Goal: Navigation & Orientation: Find specific page/section

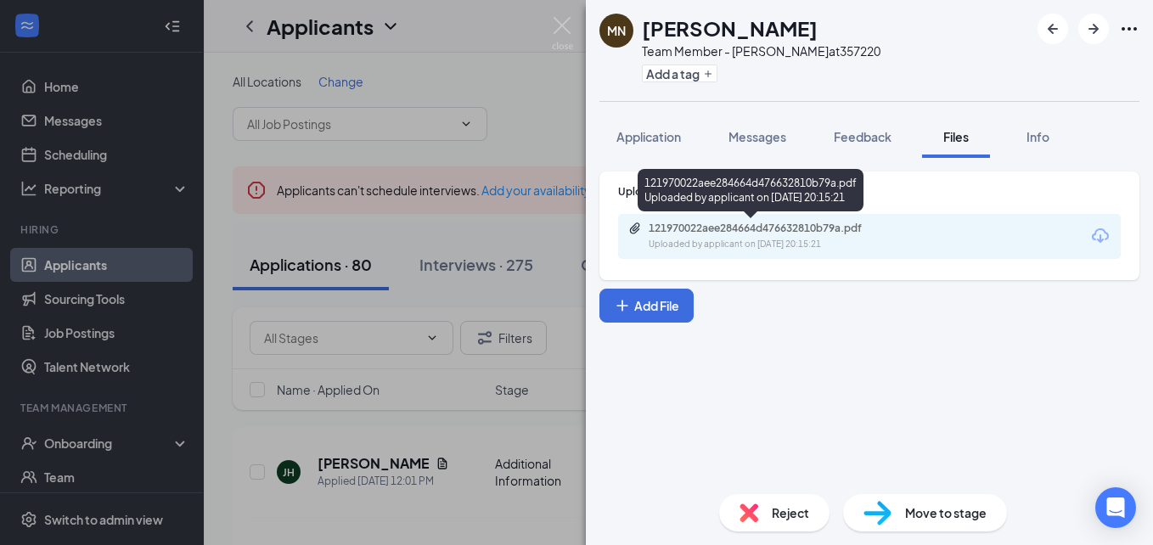
click at [639, 224] on icon "Paperclip" at bounding box center [635, 227] width 10 height 11
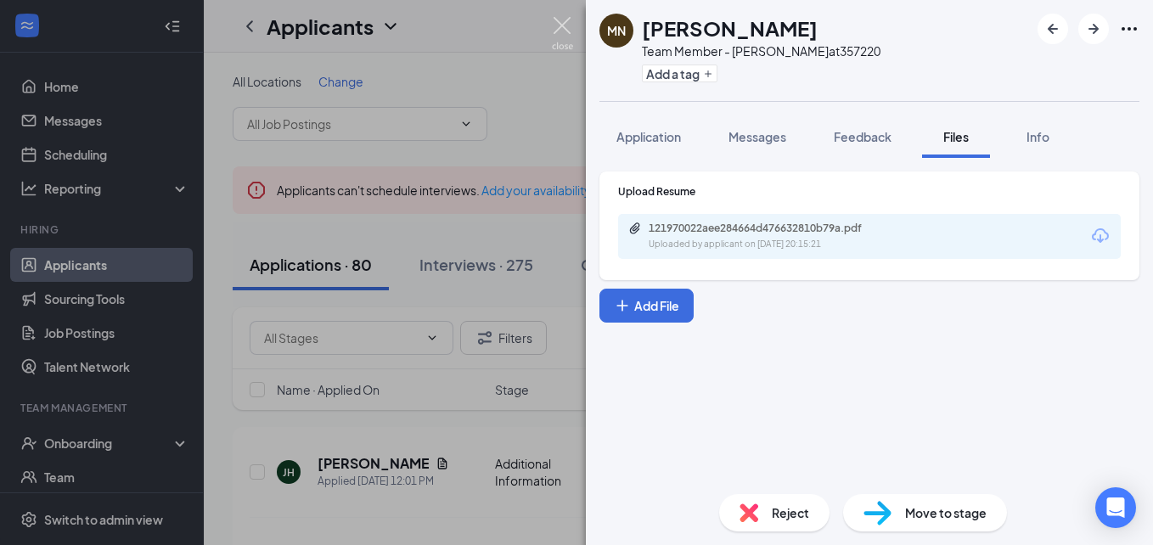
click at [565, 35] on img at bounding box center [562, 33] width 21 height 33
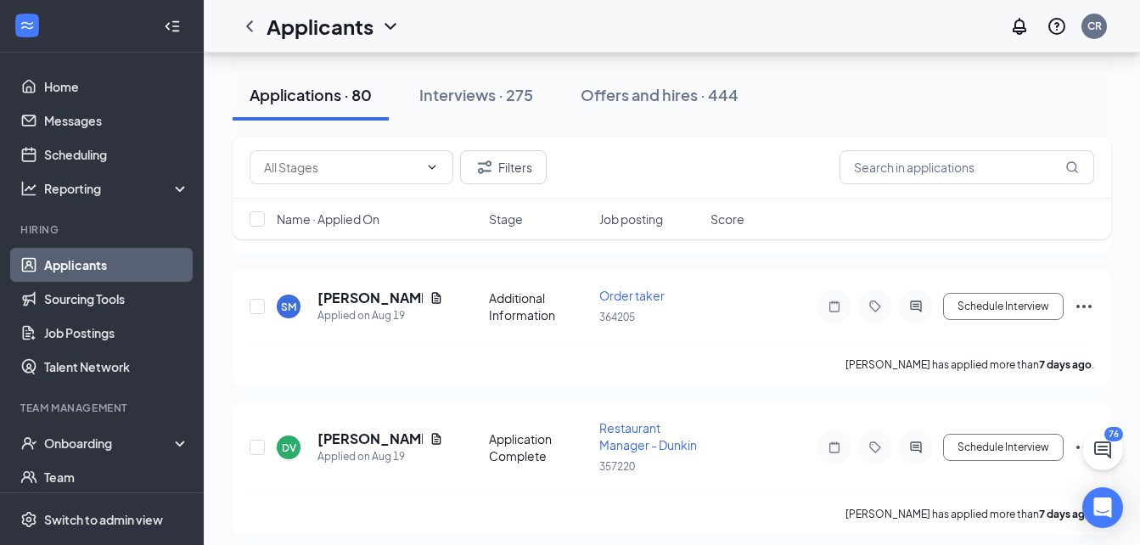
scroll to position [2594, 0]
click at [120, 276] on link "Applicants" at bounding box center [116, 265] width 145 height 34
click at [83, 253] on link "Applicants" at bounding box center [116, 265] width 145 height 34
click at [98, 178] on div "Reporting" at bounding box center [102, 188] width 204 height 34
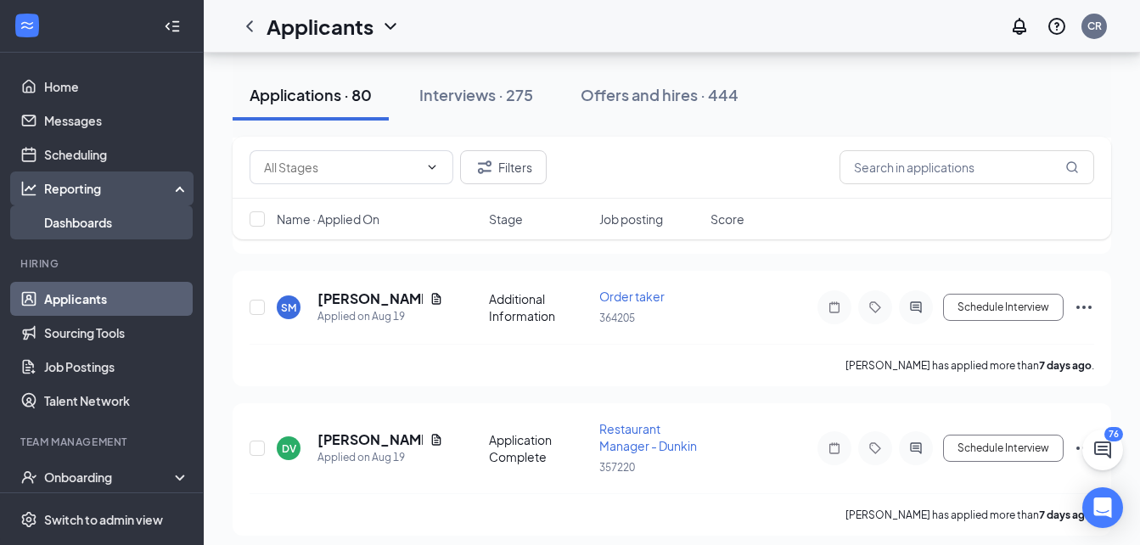
click at [98, 210] on link "Dashboards" at bounding box center [116, 222] width 145 height 34
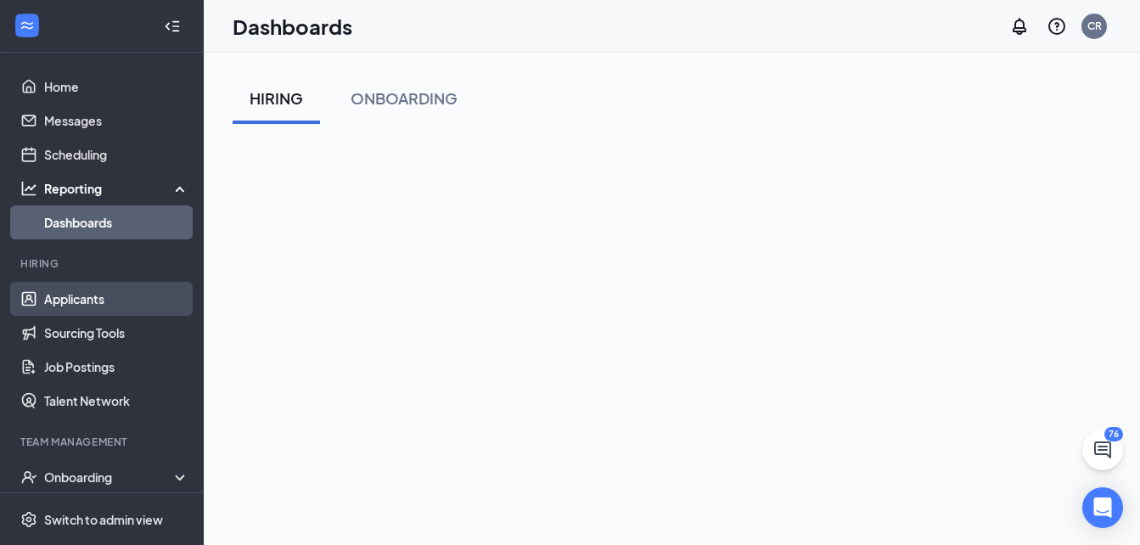
click at [117, 289] on link "Applicants" at bounding box center [116, 299] width 145 height 34
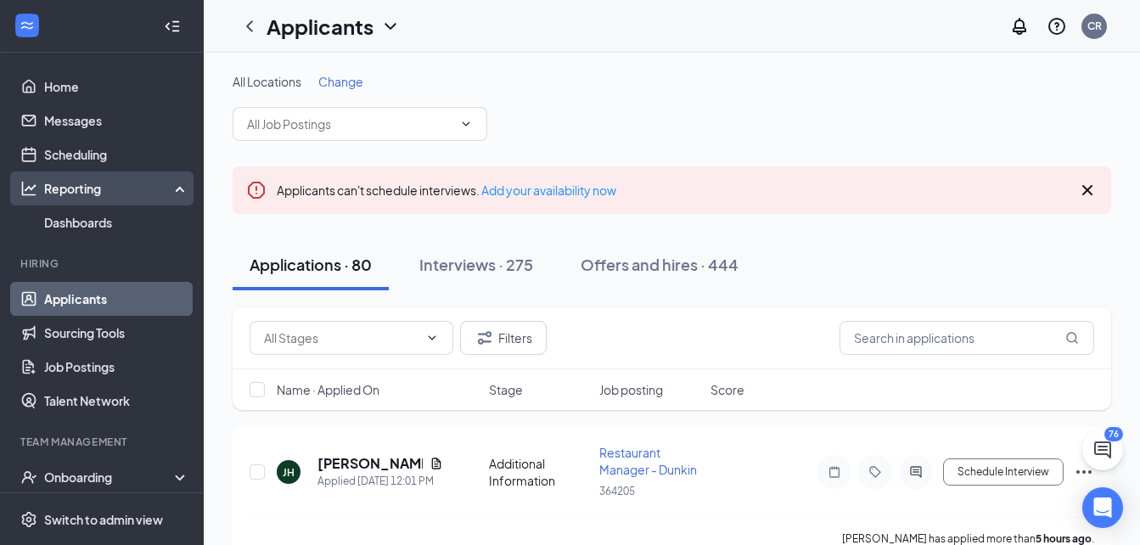
click at [120, 182] on div "Reporting" at bounding box center [117, 188] width 146 height 17
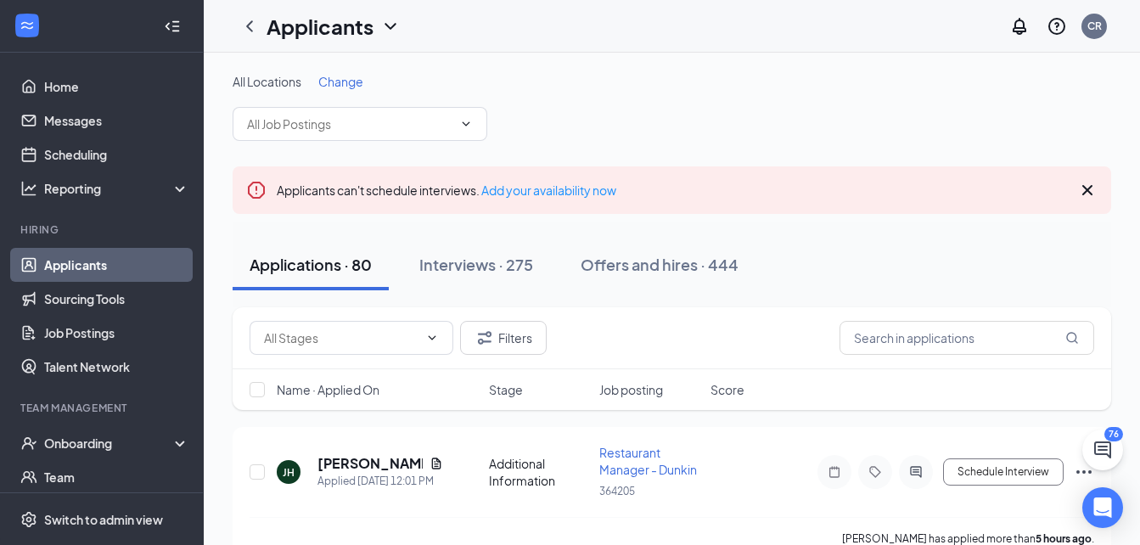
click at [99, 274] on link "Applicants" at bounding box center [116, 265] width 145 height 34
